Goal: Navigation & Orientation: Find specific page/section

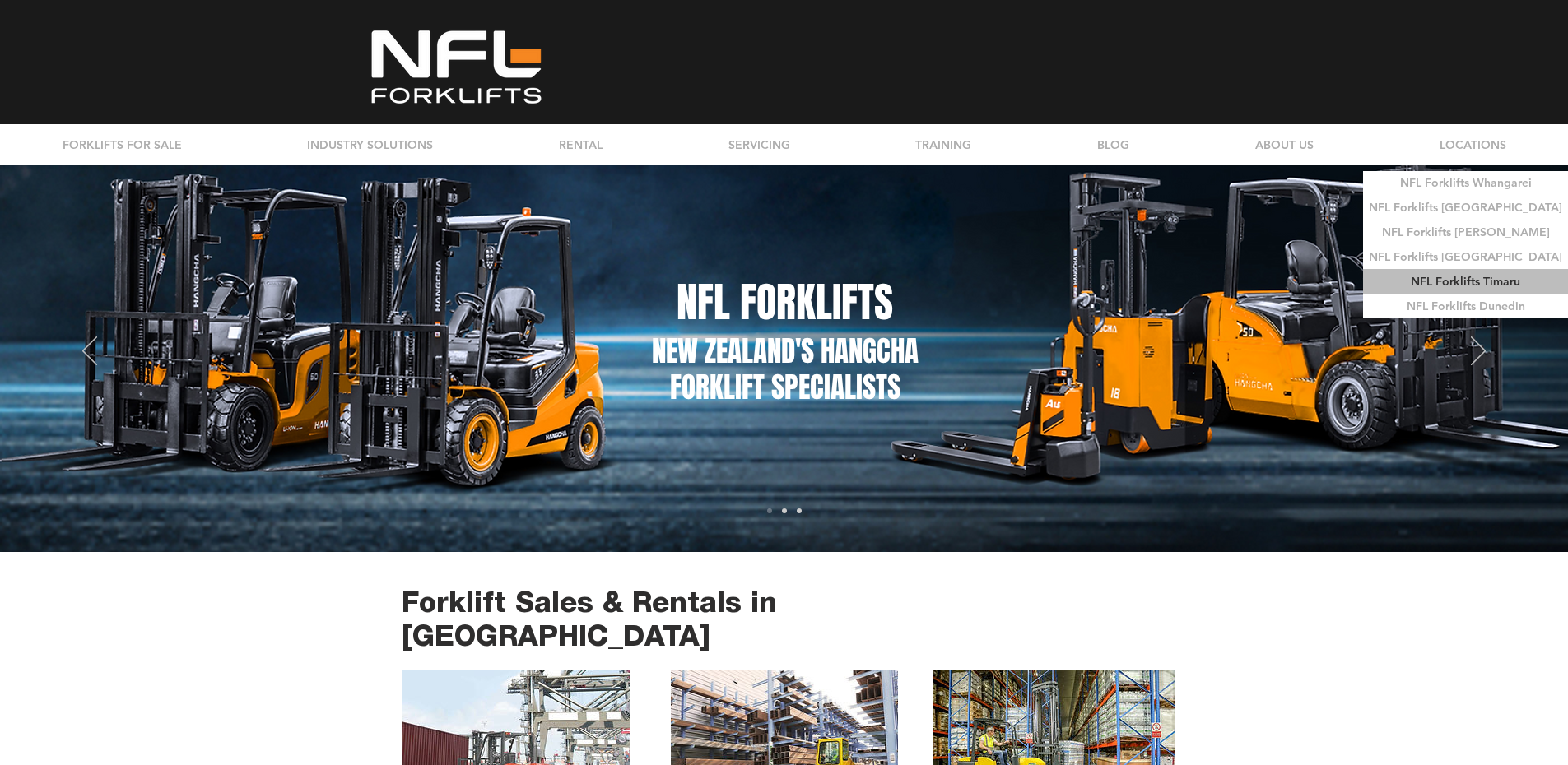
drag, startPoint x: 0, startPoint y: 0, endPoint x: 1449, endPoint y: 276, distance: 1475.1
click at [1449, 276] on p "NFL Forklifts Timaru" at bounding box center [1465, 282] width 121 height 24
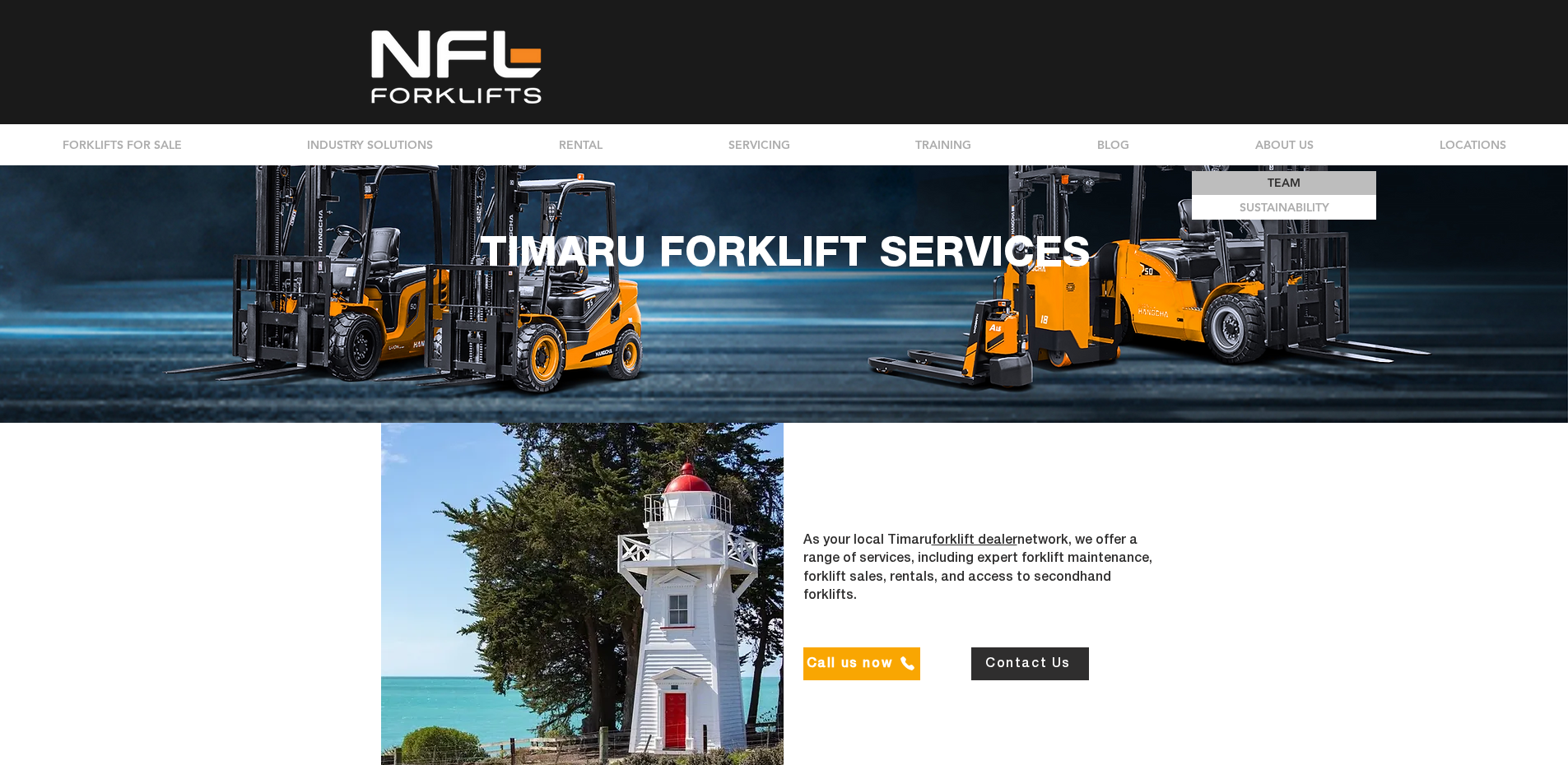
click at [1283, 181] on p "TEAM" at bounding box center [1284, 183] width 45 height 24
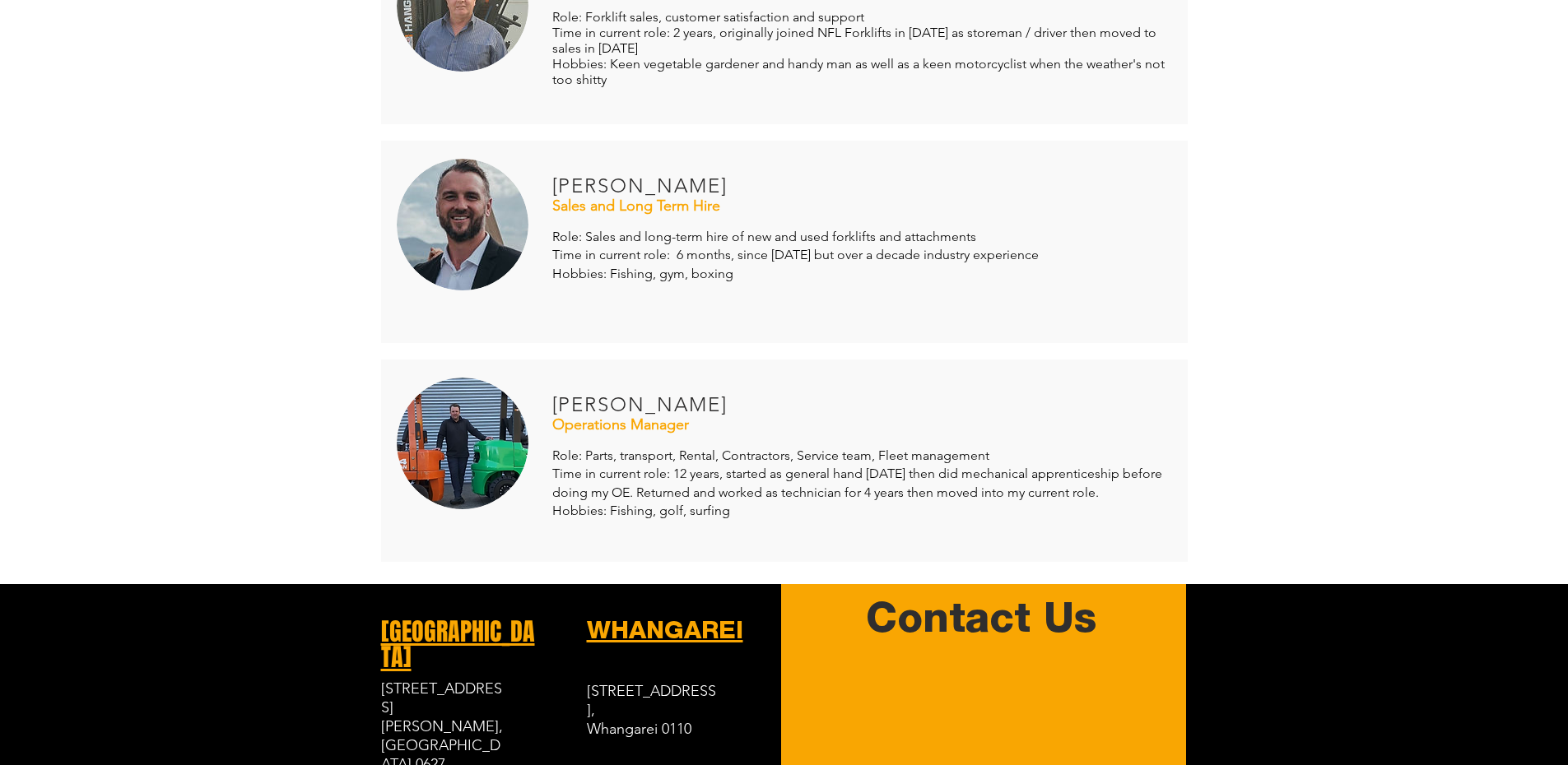
scroll to position [1316, 0]
